Goal: Find specific page/section: Find specific page/section

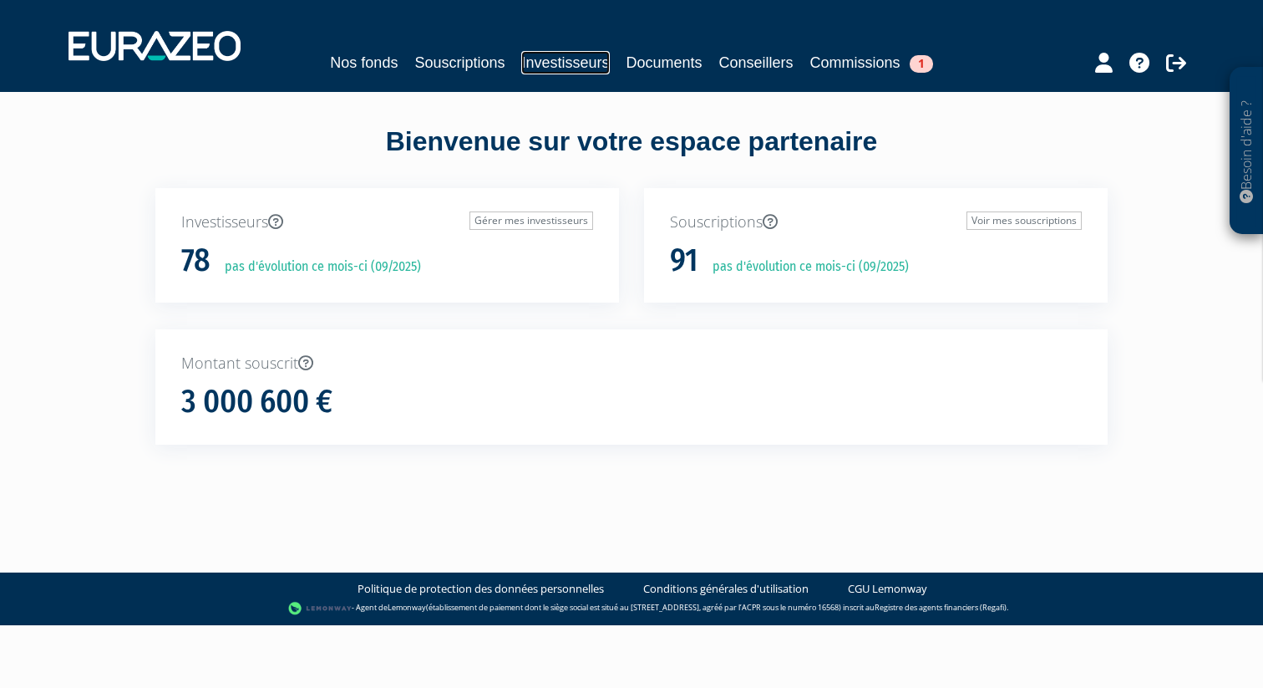
click at [558, 65] on link "Investisseurs" at bounding box center [565, 62] width 88 height 23
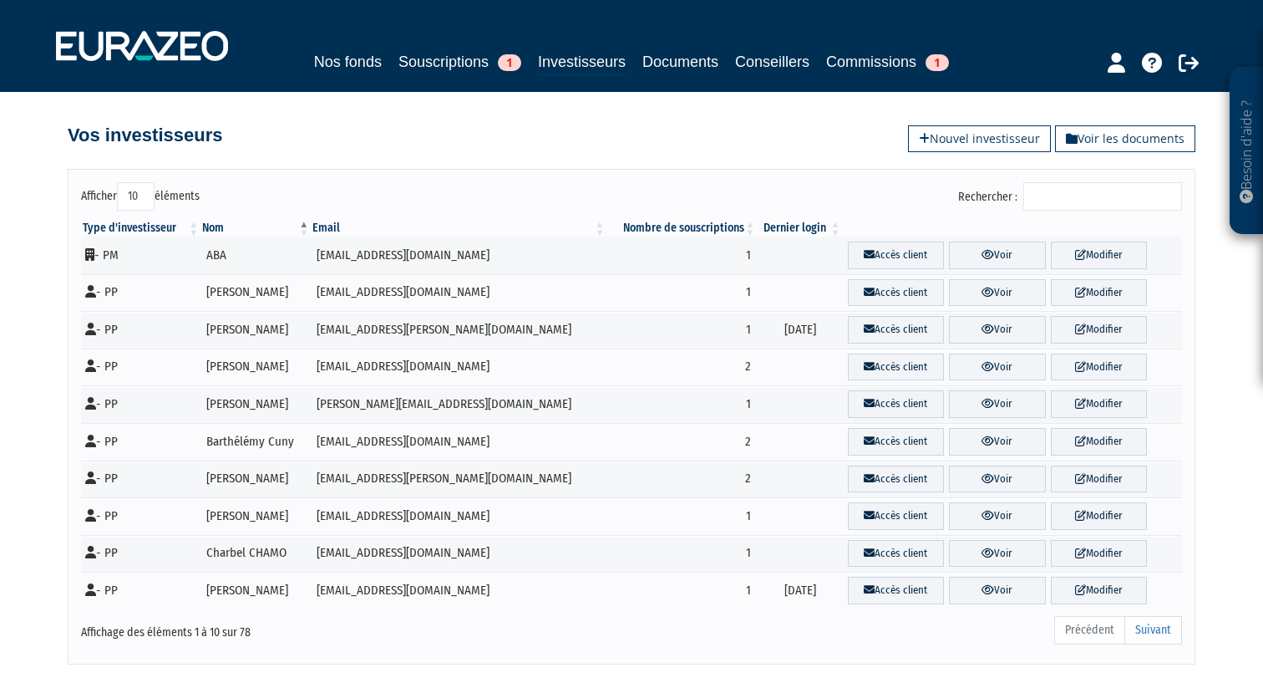
click at [1086, 199] on input "Rechercher :" at bounding box center [1102, 196] width 159 height 28
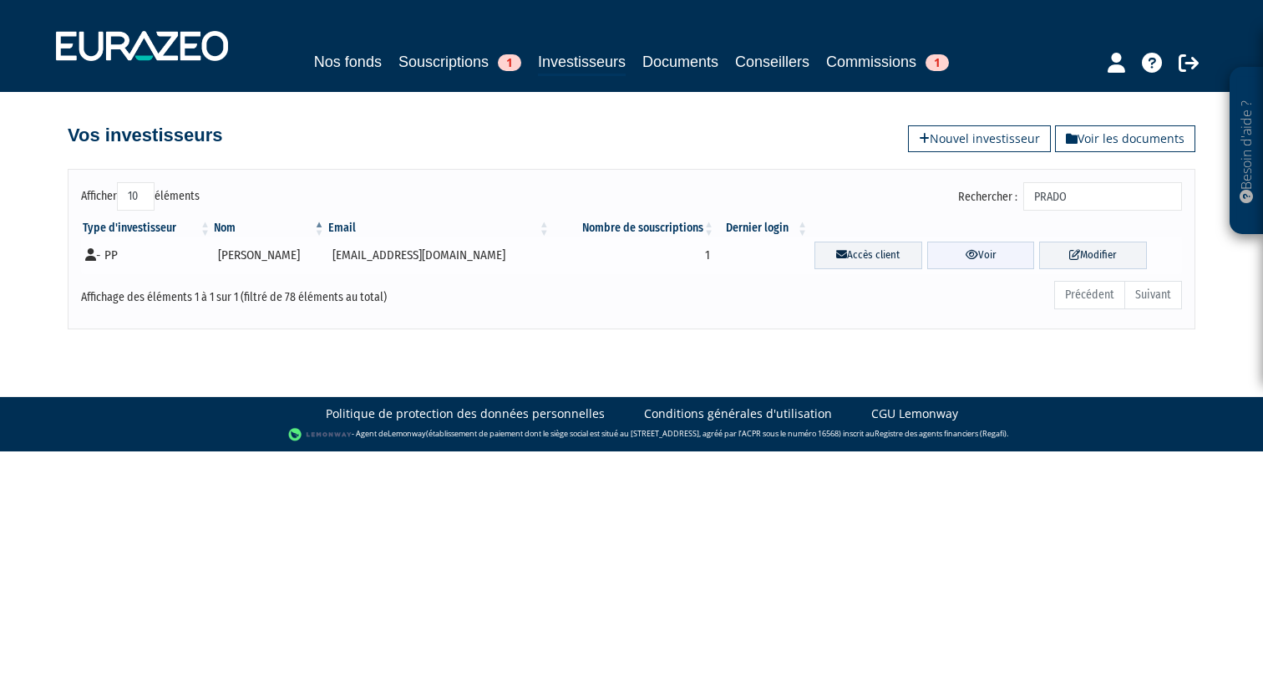
type input "PRADO"
click at [973, 246] on link "Voir" at bounding box center [981, 255] width 108 height 28
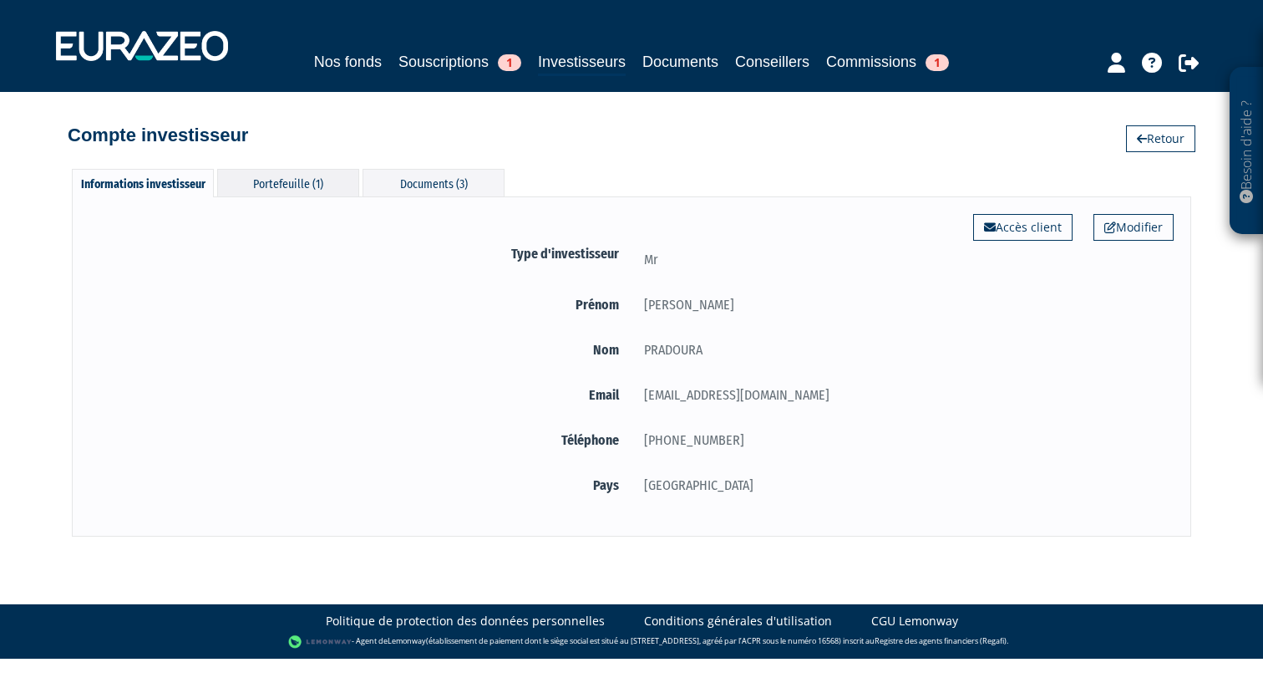
click at [307, 185] on div "Portefeuille (1)" at bounding box center [288, 183] width 142 height 28
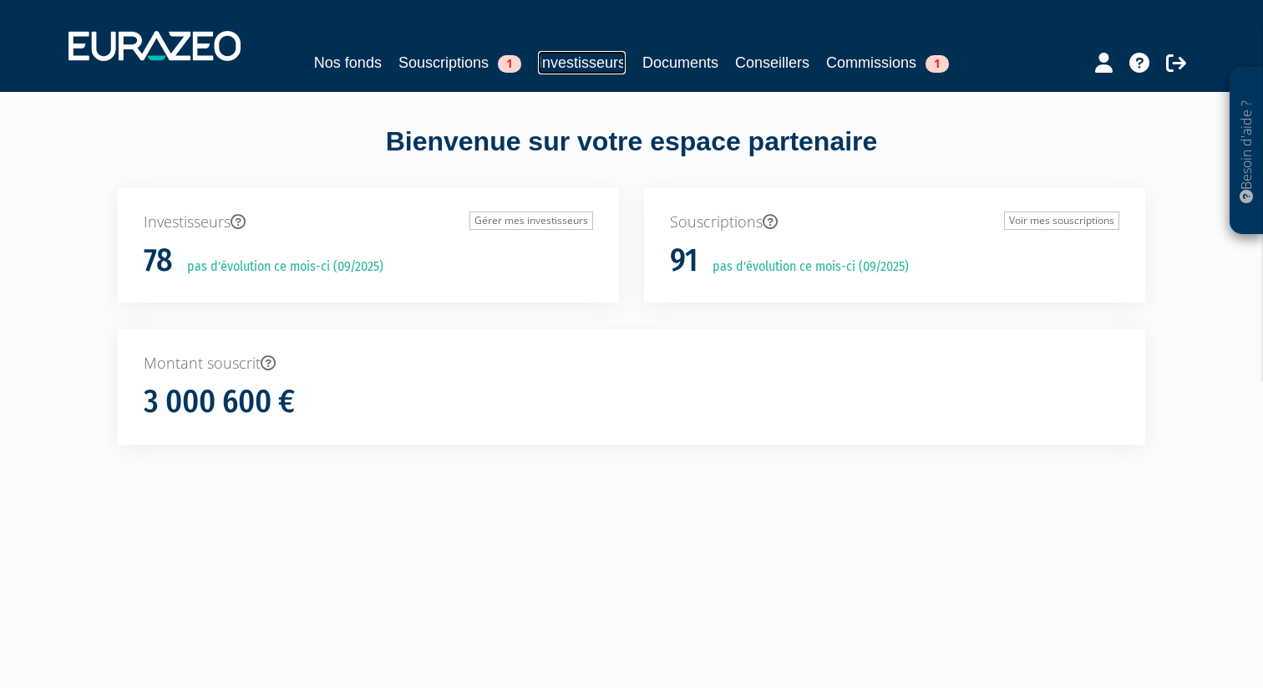
click at [603, 65] on link "Investisseurs" at bounding box center [582, 62] width 88 height 23
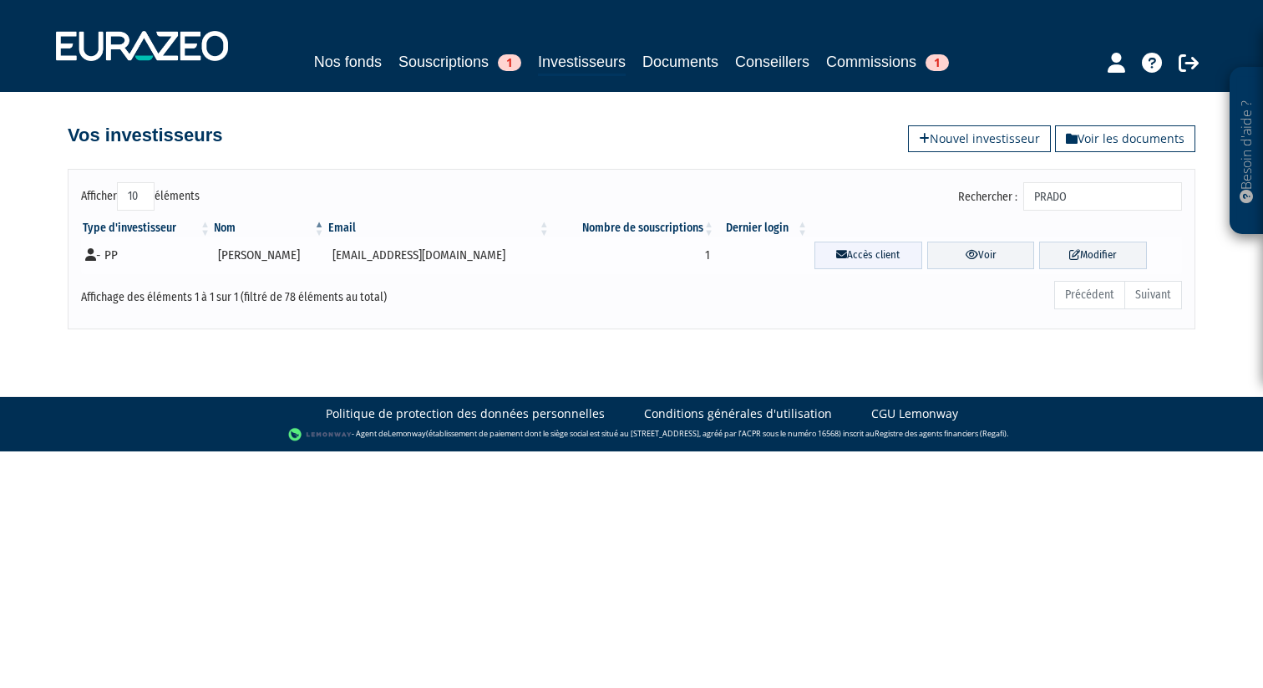
click at [890, 256] on link "Accès client" at bounding box center [869, 255] width 108 height 28
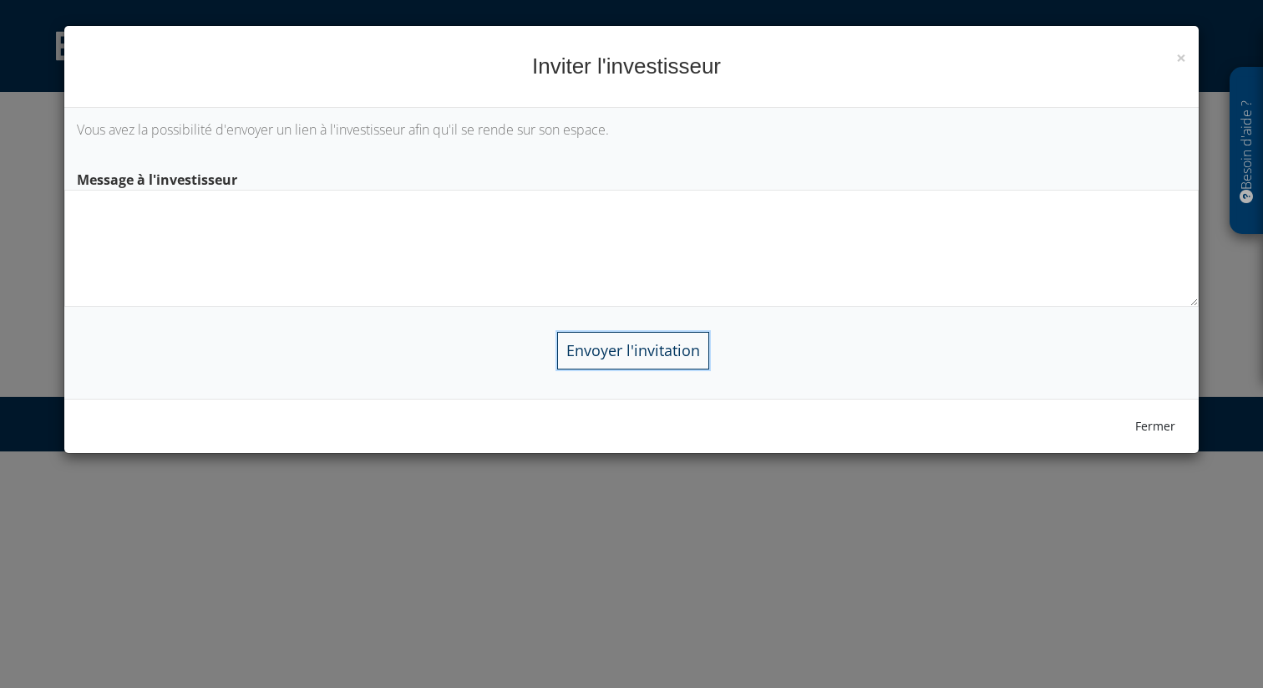
click at [664, 344] on input "Envoyer l'invitation" at bounding box center [633, 351] width 152 height 38
